Goal: Navigation & Orientation: Find specific page/section

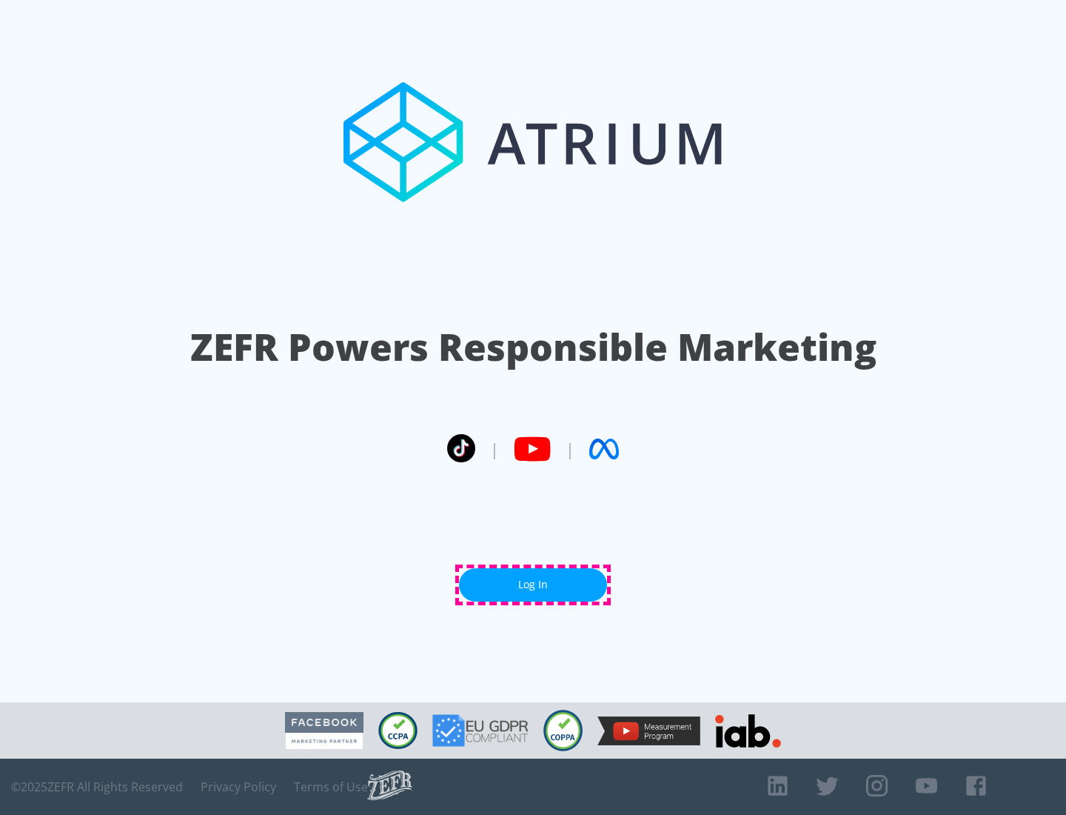
click at [533, 584] on link "Log In" at bounding box center [533, 584] width 148 height 33
